Goal: Find specific page/section: Find specific page/section

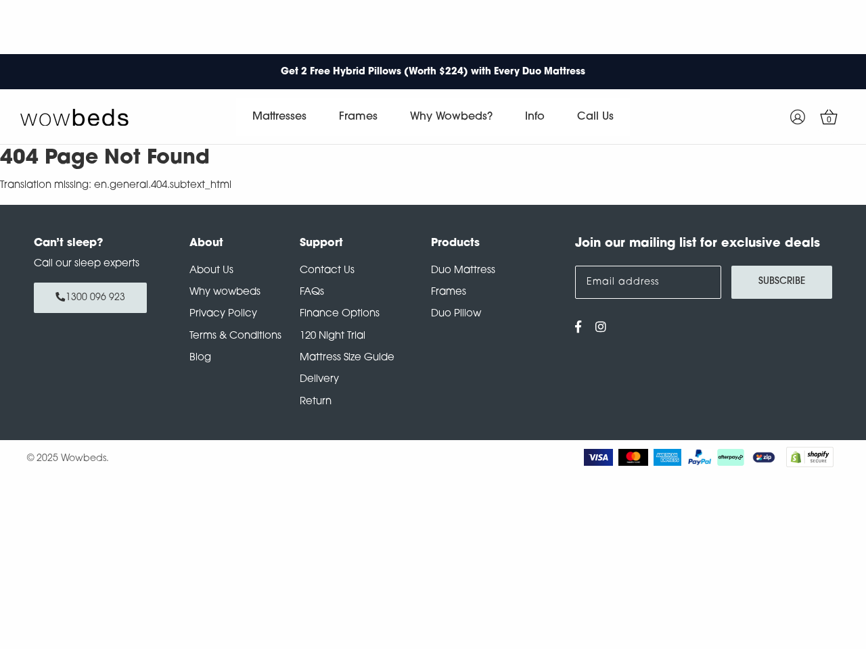
click at [433, 264] on li "Duo Mattress" at bounding box center [496, 275] width 131 height 22
click at [279, 117] on link "Mattresses" at bounding box center [279, 117] width 87 height 38
click at [535, 117] on link "Info" at bounding box center [535, 117] width 52 height 38
click at [244, 243] on h4 "About" at bounding box center [244, 243] width 110 height 16
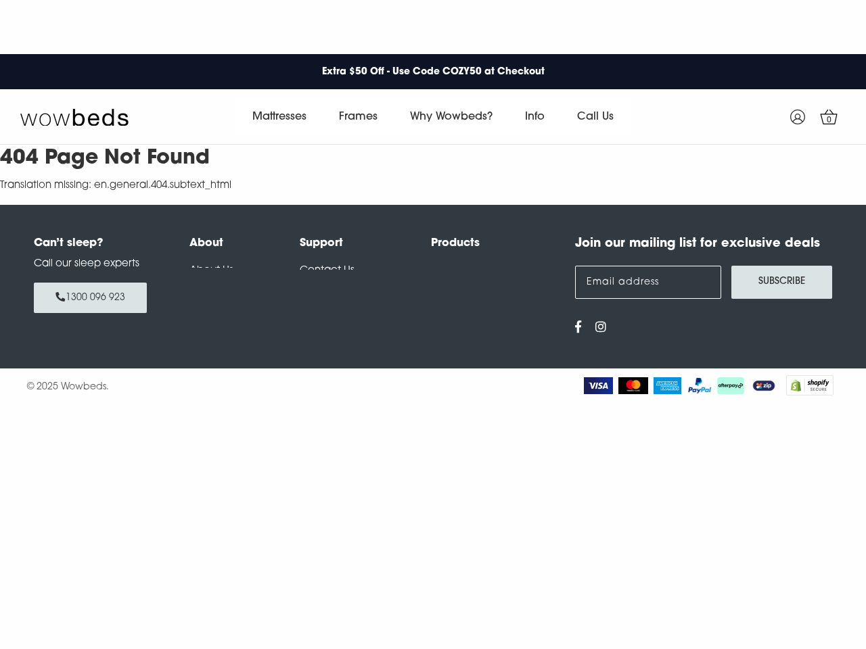
click at [365, 243] on h4 "Support" at bounding box center [365, 243] width 131 height 16
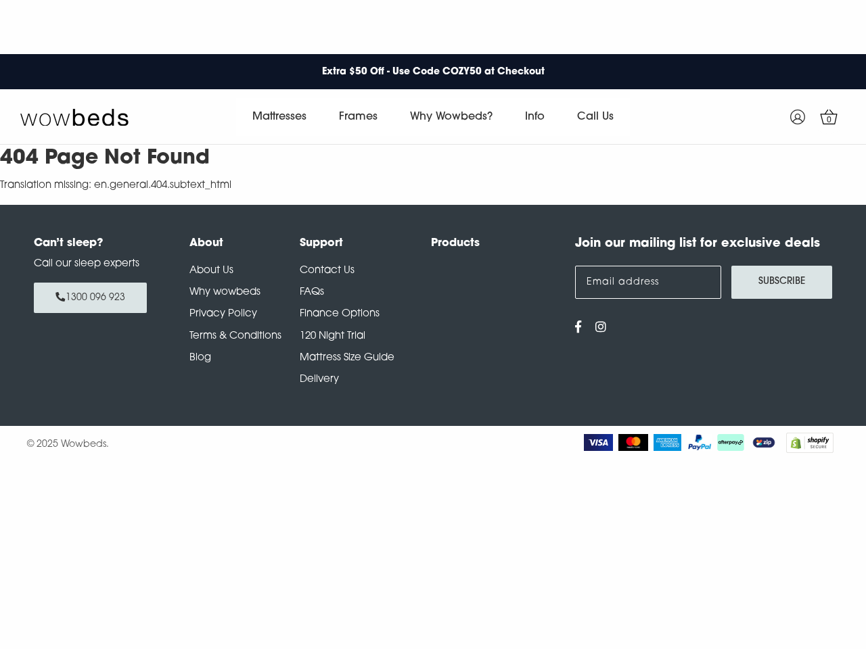
click at [496, 243] on h4 "Products" at bounding box center [496, 243] width 131 height 16
